Goal: Check status: Check status

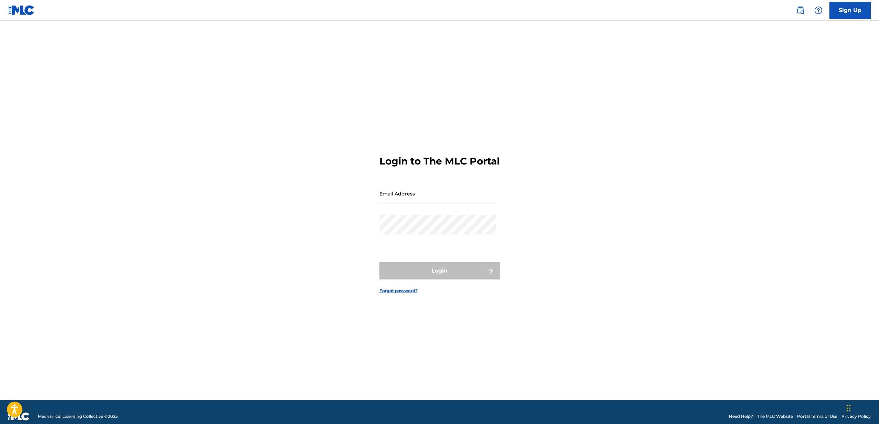
click at [427, 200] on input "Email Address" at bounding box center [438, 194] width 116 height 20
type input "[PERSON_NAME][EMAIL_ADDRESS][DOMAIN_NAME]"
click at [443, 270] on button "Login" at bounding box center [440, 270] width 121 height 17
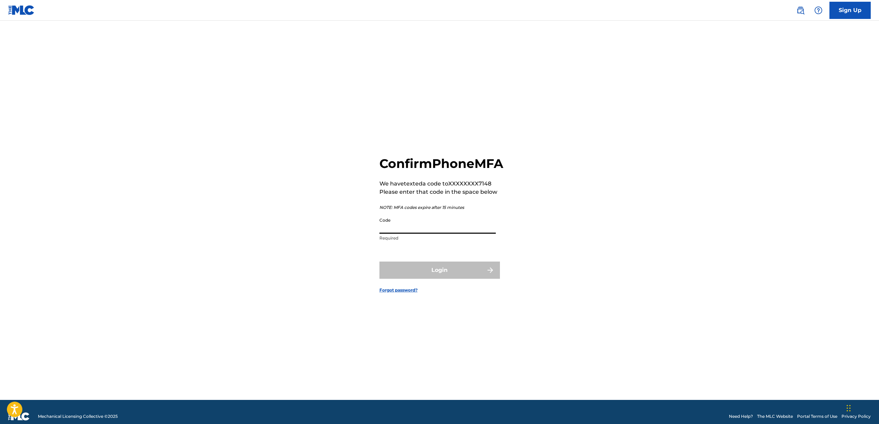
click at [399, 230] on input "Code" at bounding box center [438, 224] width 116 height 20
type input "385934"
click at [441, 279] on button "Login" at bounding box center [440, 270] width 121 height 17
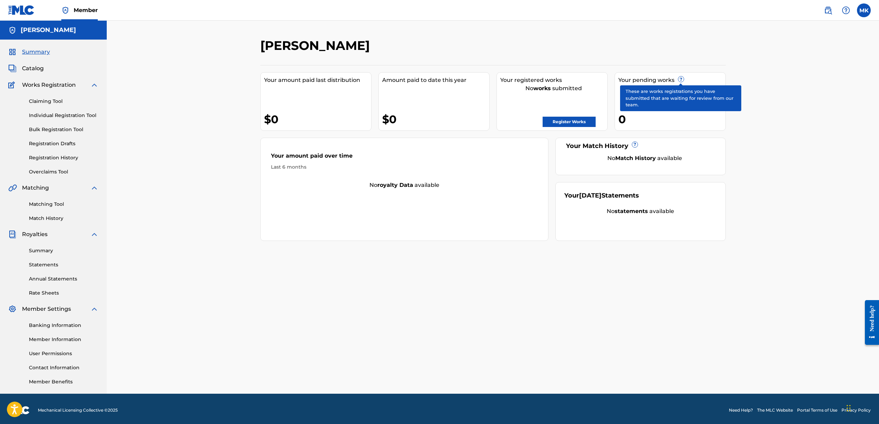
click at [680, 81] on span "?" at bounding box center [681, 79] width 6 height 6
click at [865, 10] on label at bounding box center [864, 10] width 14 height 14
click at [864, 10] on input "MK [PERSON_NAME] [PERSON_NAME][EMAIL_ADDRESS][DOMAIN_NAME] Notification Prefere…" at bounding box center [864, 10] width 0 height 0
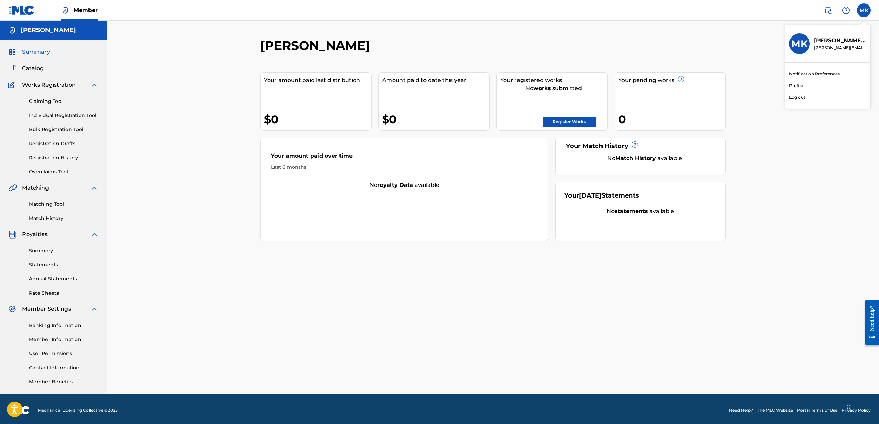
click at [800, 85] on link "Profile" at bounding box center [796, 86] width 14 height 6
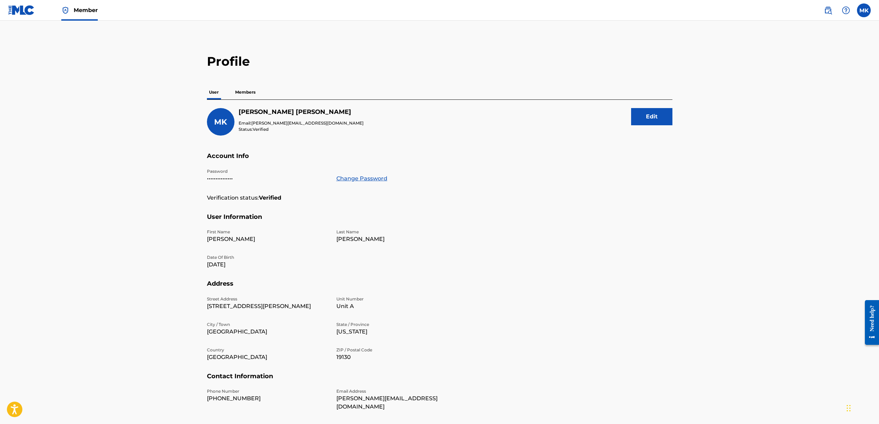
click at [76, 10] on span "Member" at bounding box center [86, 10] width 24 height 8
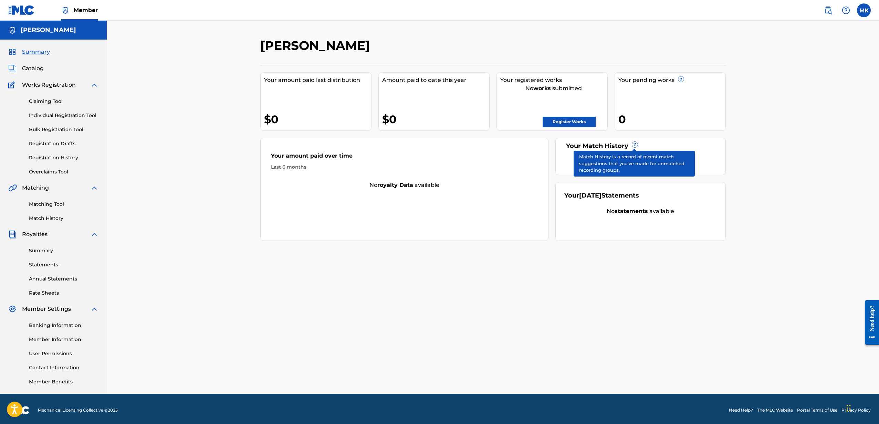
click at [635, 145] on span "?" at bounding box center [635, 145] width 6 height 6
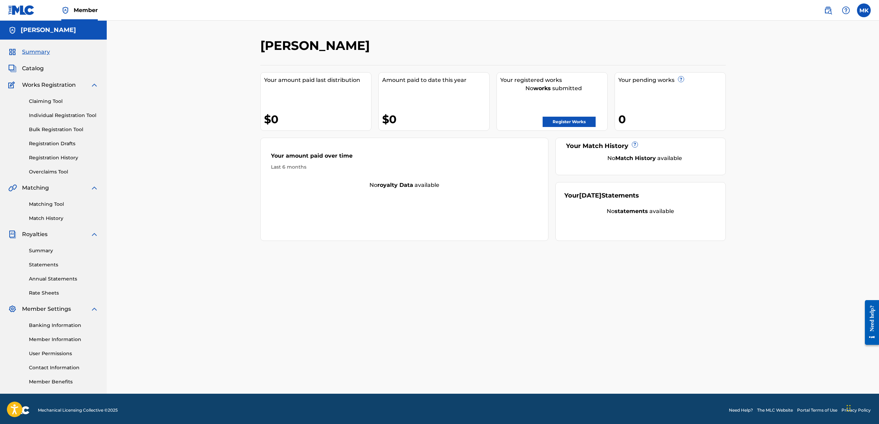
click at [214, 100] on div "[PERSON_NAME] Your amount paid last distribution $0 Amount paid to date this ye…" at bounding box center [493, 207] width 773 height 373
click at [59, 158] on link "Registration History" at bounding box center [64, 157] width 70 height 7
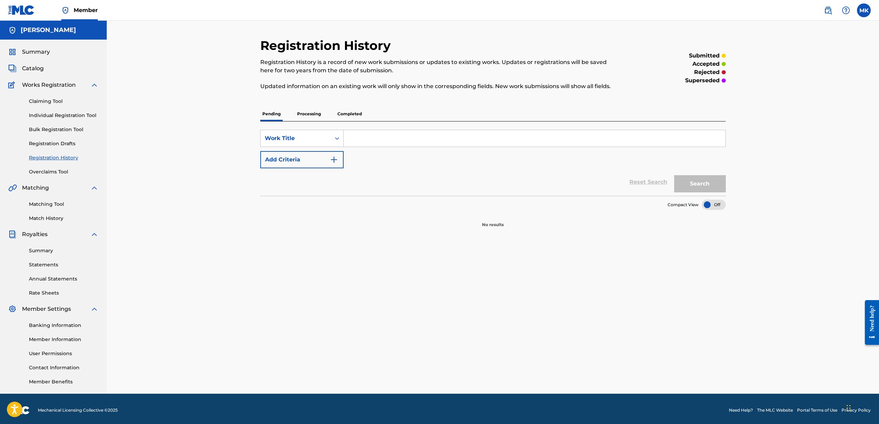
click at [305, 114] on p "Processing" at bounding box center [309, 114] width 28 height 14
click at [263, 113] on p "Pending" at bounding box center [271, 114] width 22 height 14
click at [336, 135] on icon "Search Form" at bounding box center [337, 138] width 7 height 7
click at [299, 158] on div "Writer Name" at bounding box center [302, 155] width 83 height 17
click at [360, 138] on input "Search Form" at bounding box center [535, 138] width 382 height 17
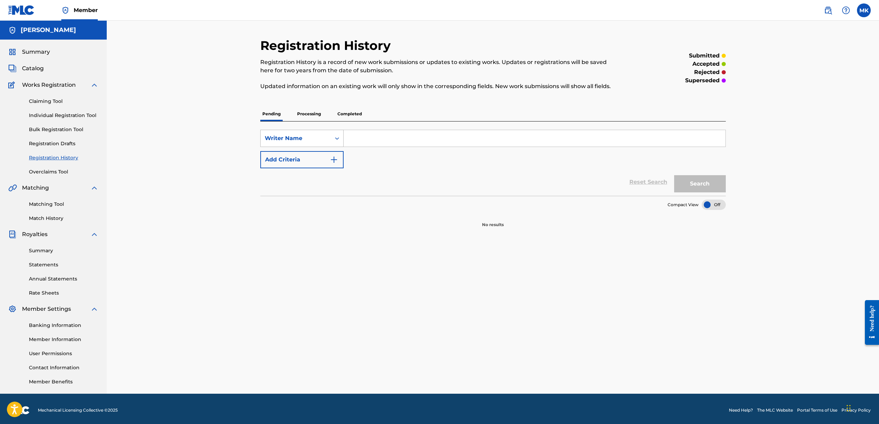
click at [337, 138] on icon "Search Form" at bounding box center [337, 138] width 4 height 2
click at [318, 155] on div "Publisher Name" at bounding box center [302, 155] width 83 height 17
click at [371, 137] on input "Search Form" at bounding box center [535, 138] width 382 height 17
type input "Flying Feet"
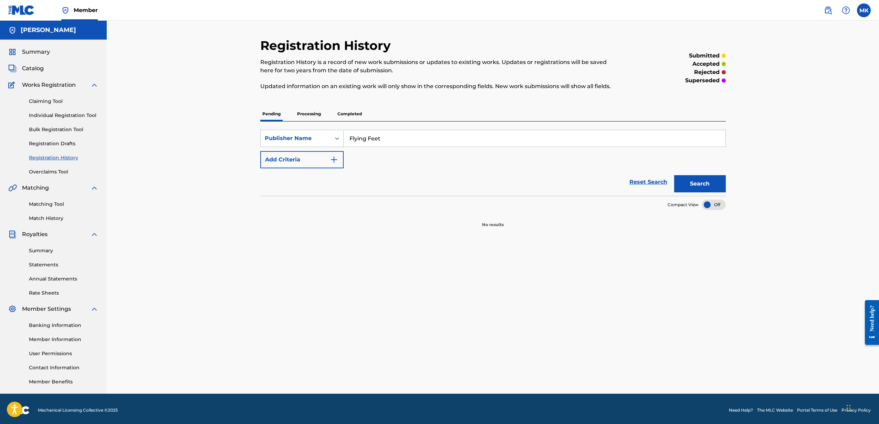
click at [698, 181] on button "Search" at bounding box center [700, 183] width 52 height 17
